Goal: Task Accomplishment & Management: Complete application form

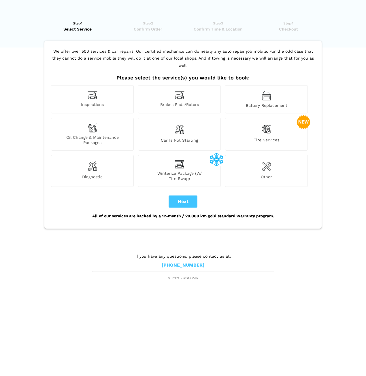
click at [279, 121] on div "Tire Services" at bounding box center [266, 134] width 83 height 33
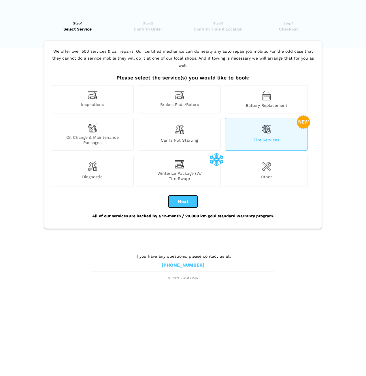
click at [187, 196] on button "Next" at bounding box center [183, 202] width 29 height 12
checkbox input "true"
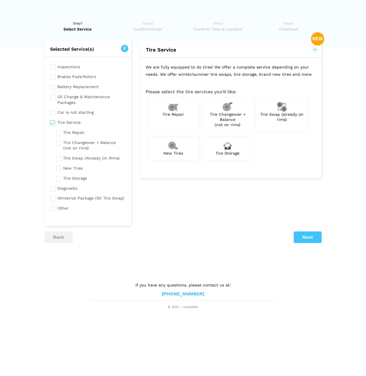
click at [277, 114] on span "Tire Swap (already on rims)" at bounding box center [281, 117] width 43 height 10
checkbox input "true"
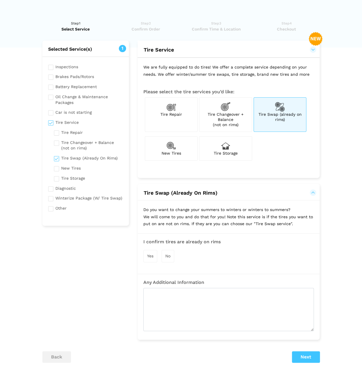
click at [228, 150] on div "Tire Storage" at bounding box center [225, 148] width 53 height 24
checkbox input "true"
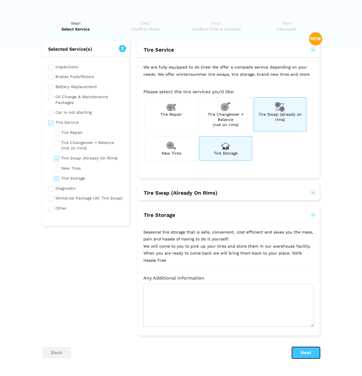
click at [307, 353] on button "Next" at bounding box center [306, 353] width 28 height 12
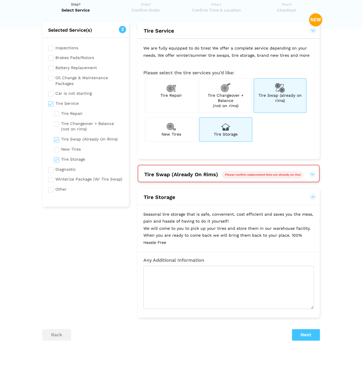
scroll to position [48, 0]
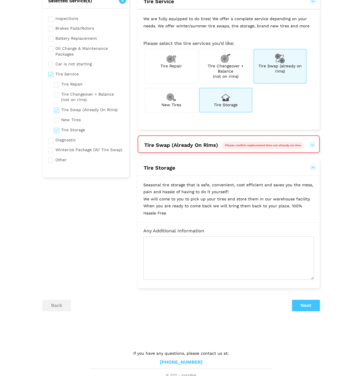
click at [271, 146] on div "Please confirm replacement tires are already on rims" at bounding box center [262, 145] width 81 height 7
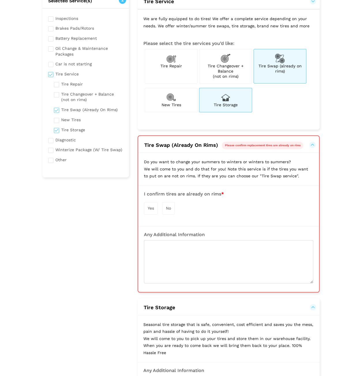
click at [154, 209] on span "Yes" at bounding box center [150, 208] width 6 height 5
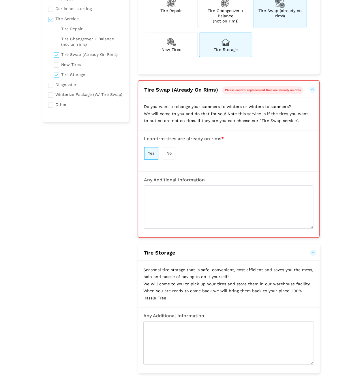
scroll to position [106, 0]
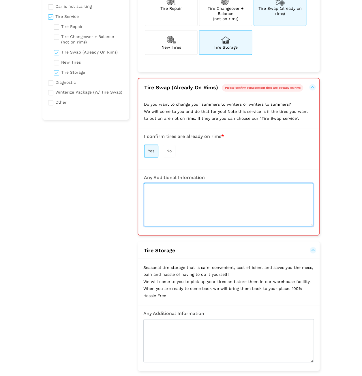
click at [200, 211] on textarea at bounding box center [228, 204] width 169 height 43
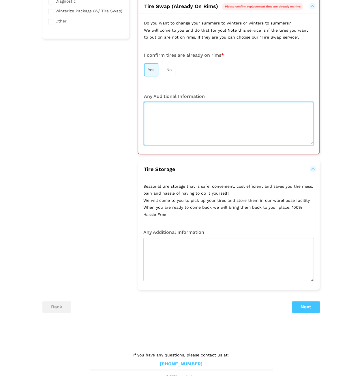
scroll to position [188, 0]
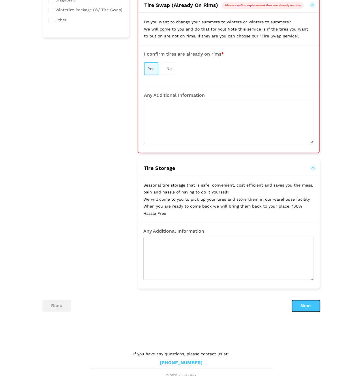
click at [304, 303] on button "Next" at bounding box center [306, 306] width 28 height 12
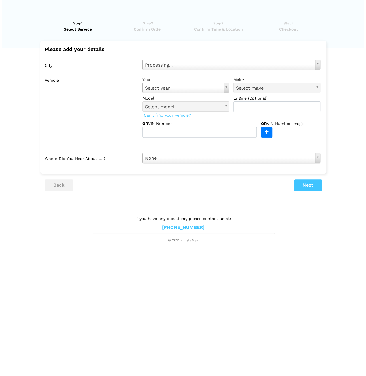
scroll to position [0, 0]
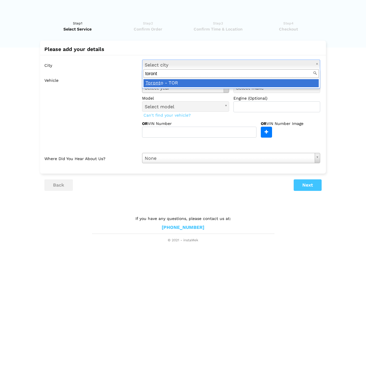
type input "[GEOGRAPHIC_DATA]"
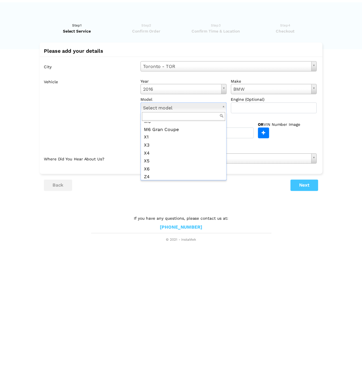
scroll to position [547, 0]
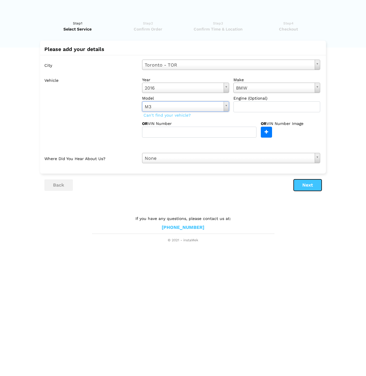
click at [306, 186] on button "Next" at bounding box center [308, 185] width 28 height 12
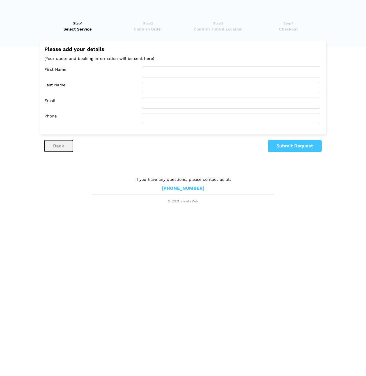
click at [56, 142] on button "back" at bounding box center [58, 146] width 29 height 12
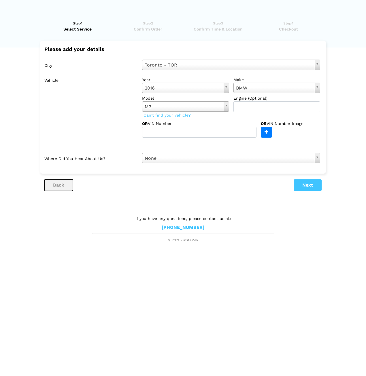
click at [54, 184] on button "back" at bounding box center [58, 185] width 29 height 12
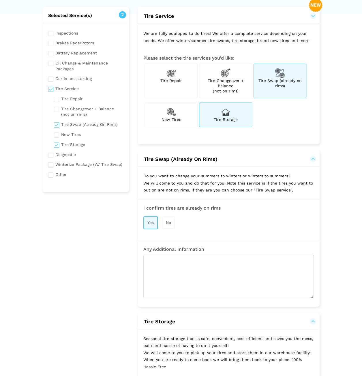
scroll to position [115, 0]
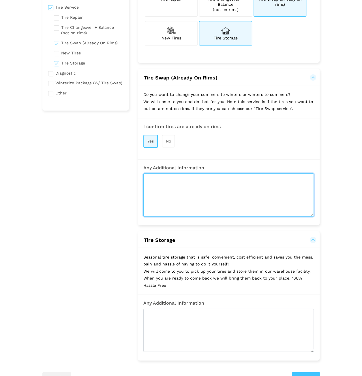
click at [173, 196] on textarea at bounding box center [228, 194] width 170 height 43
type textarea "Y"
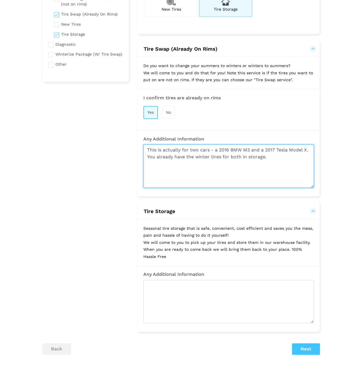
scroll to position [173, 0]
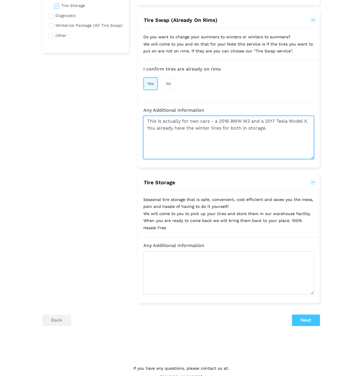
type textarea "This is actually for two cars - a 2016 BMW M3 and a 2017 Tesla Model X. You alr…"
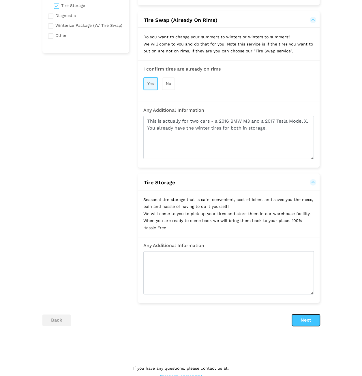
click at [303, 318] on button "Next" at bounding box center [306, 321] width 28 height 12
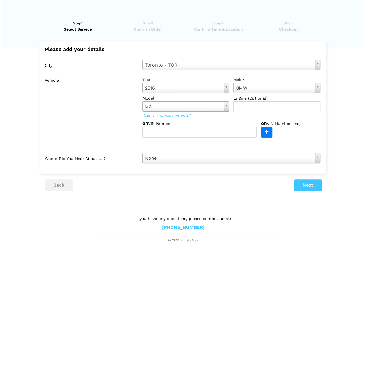
scroll to position [0, 0]
click at [311, 185] on button "Next" at bounding box center [308, 185] width 28 height 12
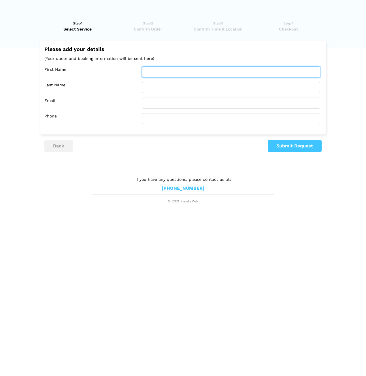
click at [154, 71] on input "text" at bounding box center [231, 72] width 178 height 11
type input "[PERSON_NAME]"
type input "[EMAIL_ADDRESS][DOMAIN_NAME]"
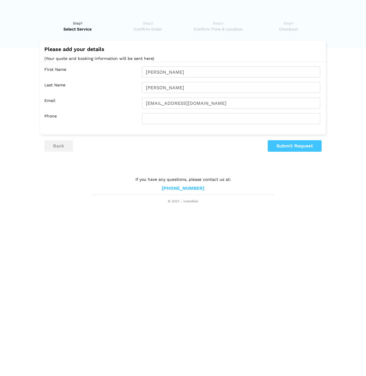
type input "4162548153"
click at [292, 149] on button "Submit Request" at bounding box center [295, 146] width 54 height 12
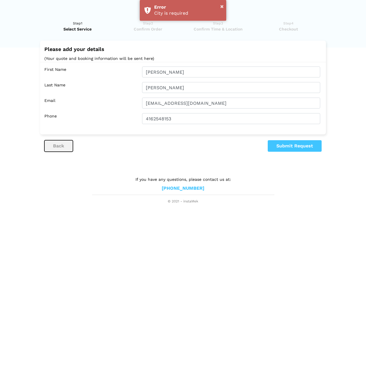
click at [58, 148] on button "back" at bounding box center [58, 146] width 29 height 12
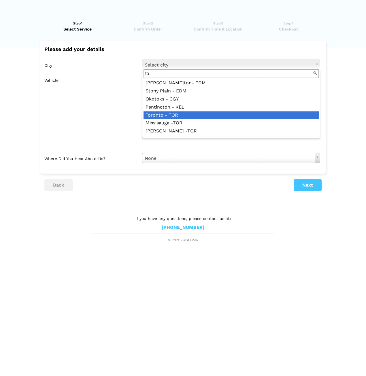
type input "to"
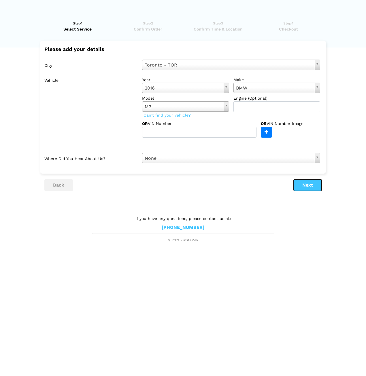
click at [304, 181] on button "Next" at bounding box center [308, 185] width 28 height 12
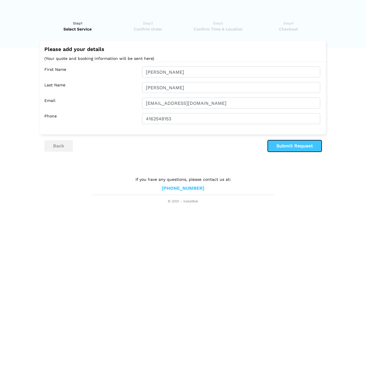
click at [295, 146] on button "Submit Request" at bounding box center [295, 146] width 54 height 12
